Goal: Information Seeking & Learning: Learn about a topic

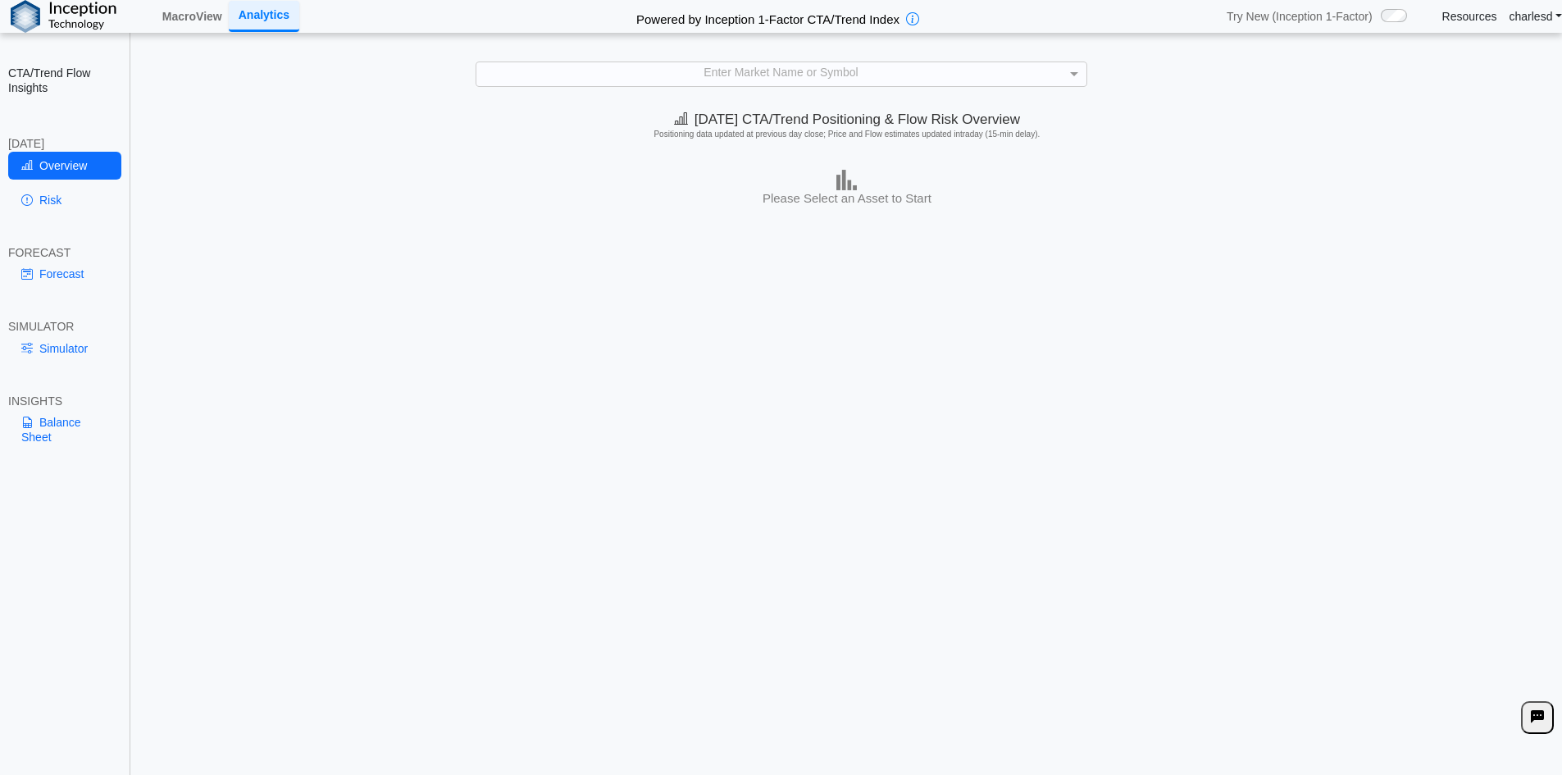
click at [802, 84] on div "Enter Market Name or Symbol" at bounding box center [782, 73] width 610 height 23
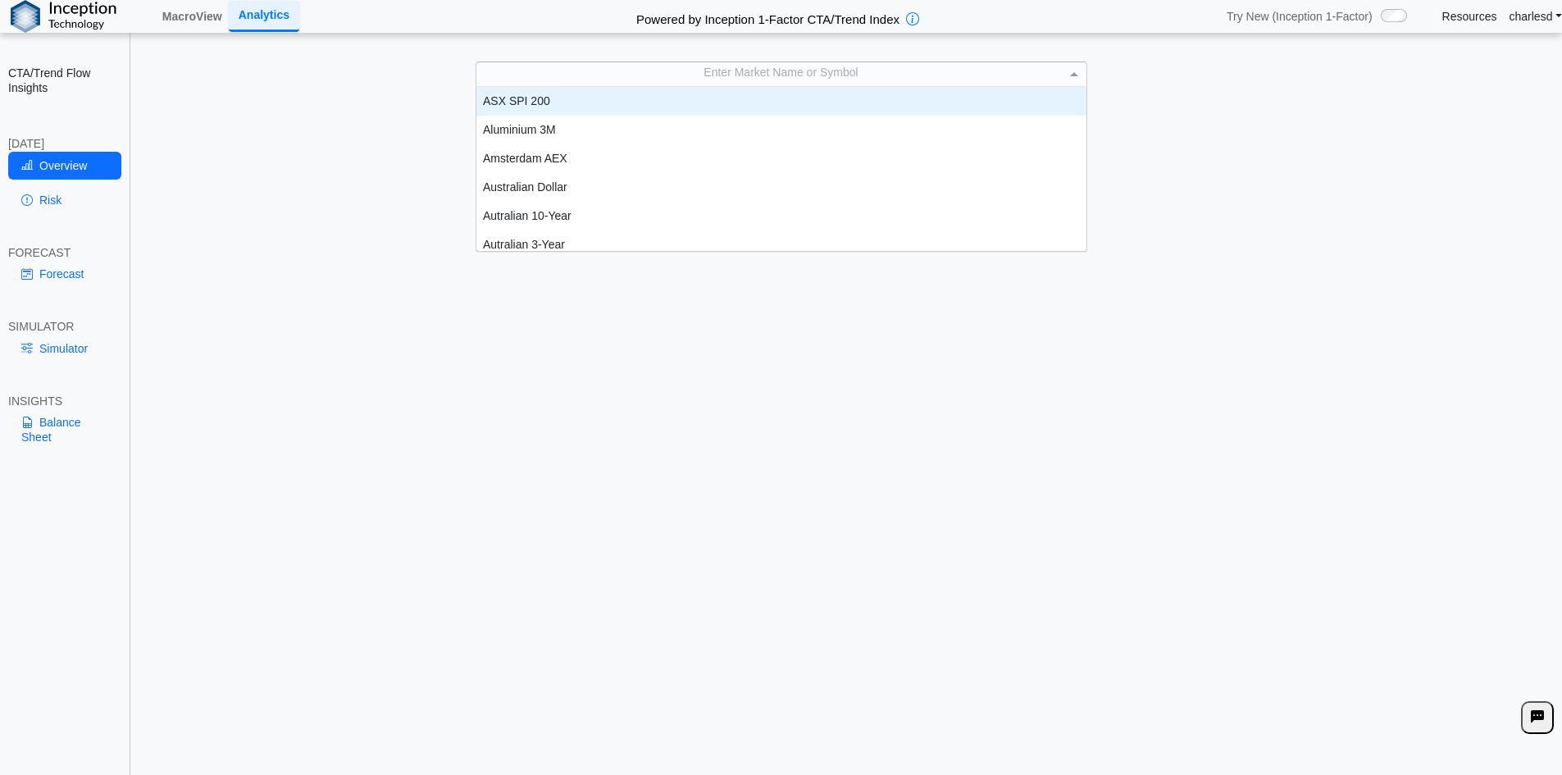
scroll to position [152, 598]
type input "***"
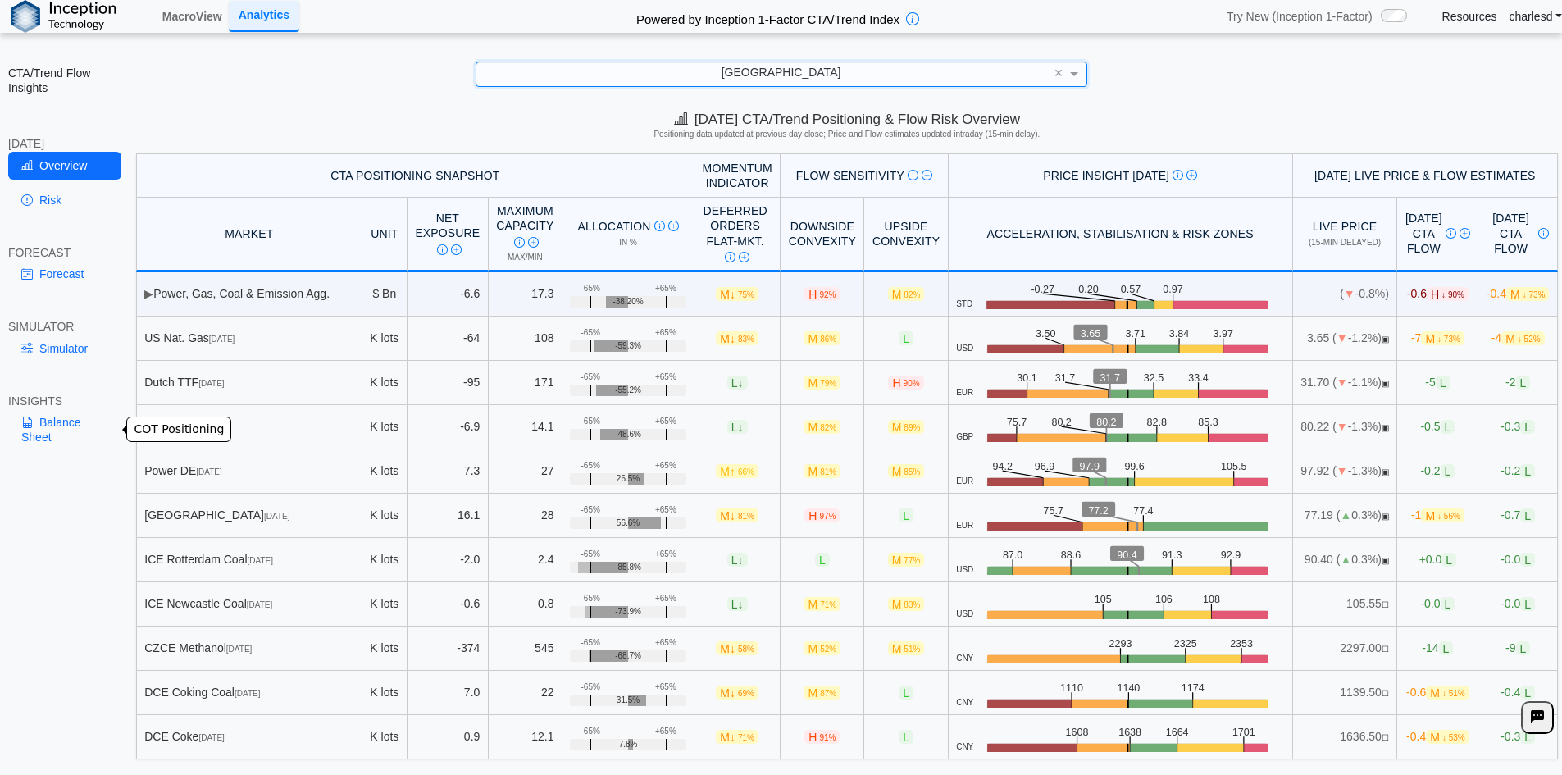
click at [72, 443] on link "Balance Sheet" at bounding box center [64, 429] width 113 height 43
